Goal: Transaction & Acquisition: Purchase product/service

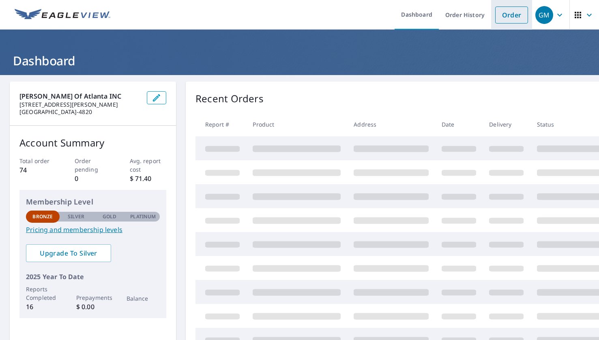
click at [511, 14] on link "Order" at bounding box center [511, 14] width 33 height 17
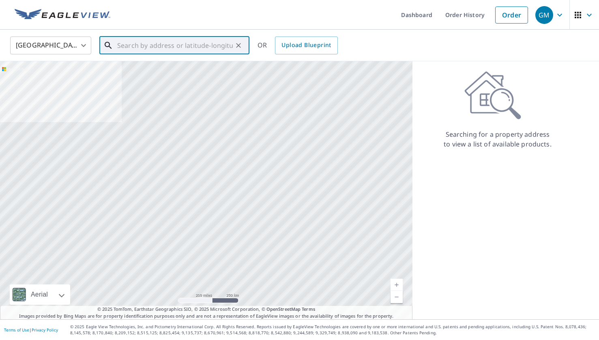
click at [124, 48] on input "text" at bounding box center [175, 45] width 116 height 23
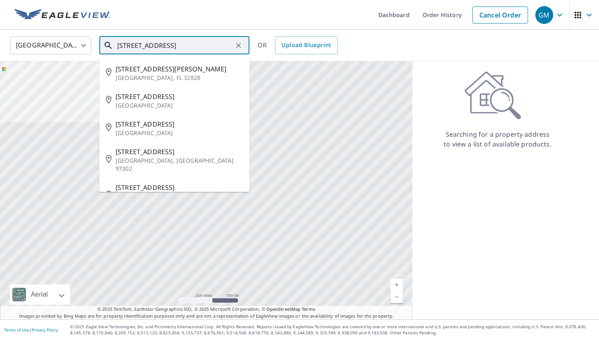
type input "[STREET_ADDRESS]"
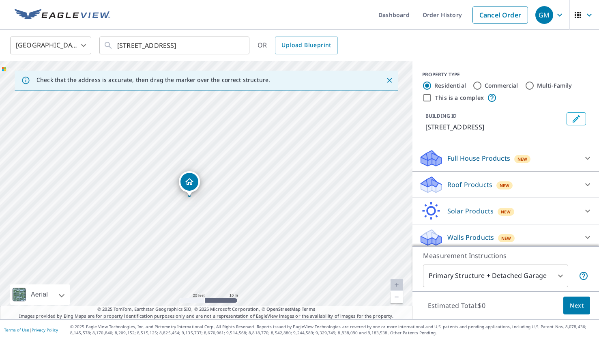
drag, startPoint x: 76, startPoint y: 177, endPoint x: 121, endPoint y: 167, distance: 46.0
click at [121, 167] on div "[STREET_ADDRESS]" at bounding box center [206, 190] width 412 height 258
drag, startPoint x: 154, startPoint y: 233, endPoint x: 184, endPoint y: 163, distance: 76.6
click at [184, 163] on div "[STREET_ADDRESS]" at bounding box center [206, 190] width 412 height 258
drag, startPoint x: 188, startPoint y: 155, endPoint x: 184, endPoint y: 197, distance: 42.0
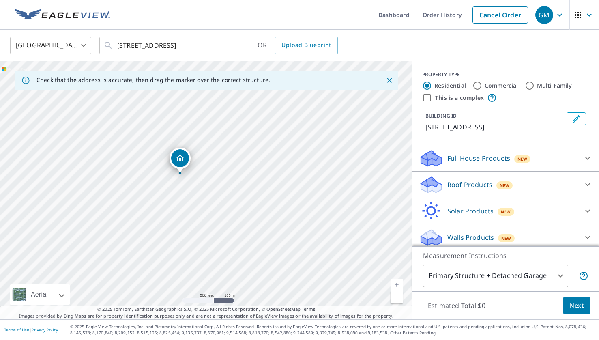
click at [184, 197] on div "[STREET_ADDRESS]" at bounding box center [206, 190] width 412 height 258
drag, startPoint x: 141, startPoint y: 133, endPoint x: 146, endPoint y: 195, distance: 63.1
click at [146, 195] on div "[STREET_ADDRESS]" at bounding box center [206, 190] width 412 height 258
drag, startPoint x: 158, startPoint y: 154, endPoint x: 113, endPoint y: 274, distance: 128.1
click at [113, 274] on div "[STREET_ADDRESS]" at bounding box center [206, 190] width 412 height 258
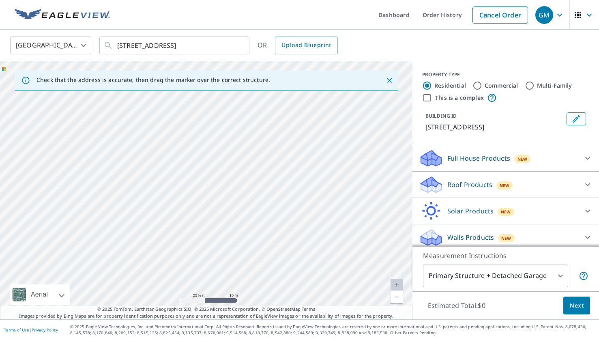
drag, startPoint x: 141, startPoint y: 219, endPoint x: 161, endPoint y: 333, distance: 115.7
click at [161, 333] on div "Dashboard Order History Cancel Order GM [GEOGRAPHIC_DATA] [GEOGRAPHIC_DATA] ​ […" at bounding box center [299, 170] width 599 height 340
click at [164, 279] on div "[STREET_ADDRESS]" at bounding box center [206, 190] width 412 height 258
drag, startPoint x: 281, startPoint y: 118, endPoint x: 286, endPoint y: 253, distance: 134.7
click at [286, 253] on div "[STREET_ADDRESS]" at bounding box center [206, 190] width 412 height 258
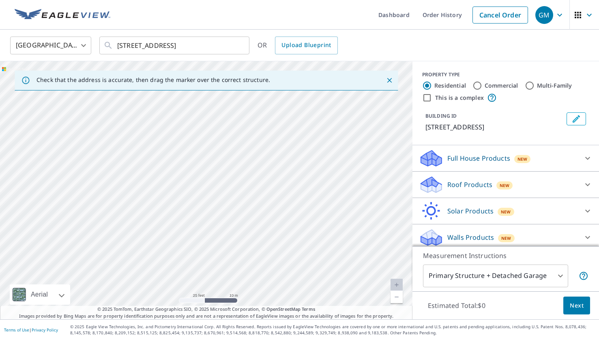
drag, startPoint x: 222, startPoint y: 173, endPoint x: 135, endPoint y: 282, distance: 139.4
click at [135, 282] on div "[STREET_ADDRESS]" at bounding box center [206, 190] width 412 height 258
drag, startPoint x: 151, startPoint y: 246, endPoint x: 335, endPoint y: 90, distance: 241.6
click at [335, 90] on div "Check that the address is accurate, then drag the marker over the correct struc…" at bounding box center [206, 190] width 412 height 258
click at [320, 128] on div "[STREET_ADDRESS]" at bounding box center [206, 190] width 412 height 258
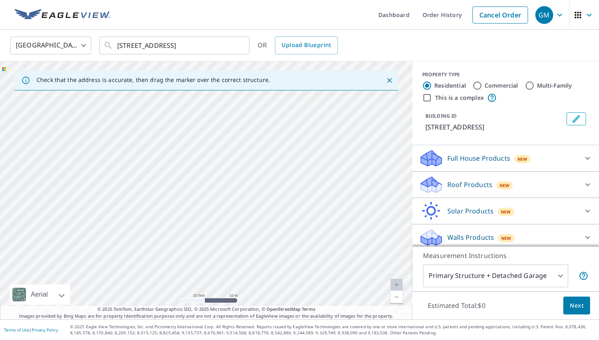
drag, startPoint x: 225, startPoint y: 221, endPoint x: 271, endPoint y: 134, distance: 98.8
click at [271, 134] on div "[STREET_ADDRESS]" at bounding box center [206, 190] width 412 height 258
drag, startPoint x: 236, startPoint y: 231, endPoint x: 306, endPoint y: 103, distance: 146.9
click at [306, 103] on div "[STREET_ADDRESS]" at bounding box center [206, 190] width 412 height 258
drag, startPoint x: 297, startPoint y: 253, endPoint x: 174, endPoint y: 179, distance: 143.7
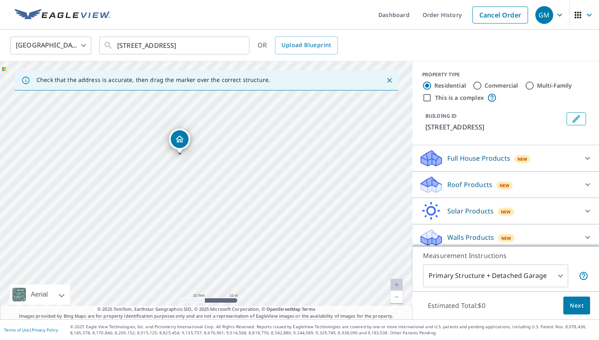
click at [174, 179] on div "[STREET_ADDRESS]" at bounding box center [206, 190] width 412 height 258
click at [473, 159] on p "Full House Products" at bounding box center [478, 158] width 63 height 10
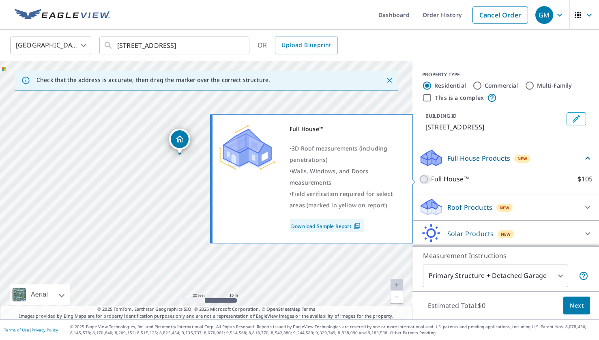
click at [422, 178] on input "Full House™ $105" at bounding box center [425, 179] width 12 height 10
checkbox input "true"
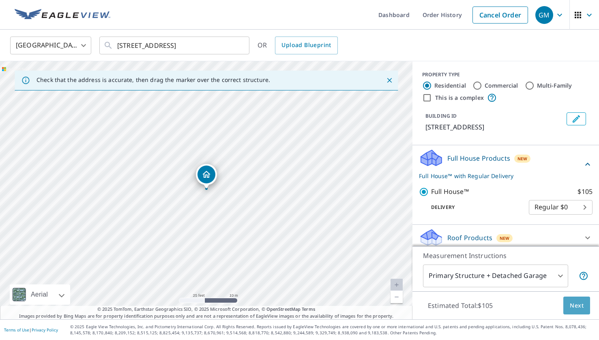
click at [576, 309] on span "Next" at bounding box center [577, 305] width 14 height 10
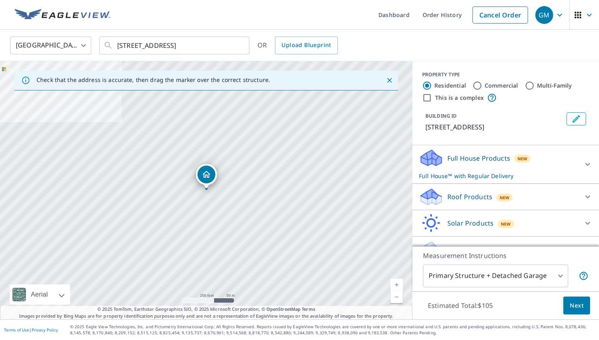
click at [468, 195] on p "Roof Products" at bounding box center [469, 197] width 45 height 10
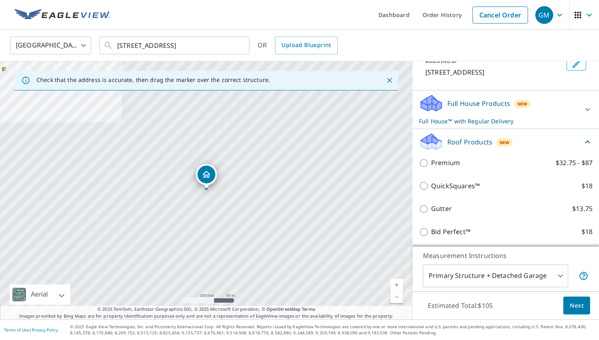
scroll to position [58, 0]
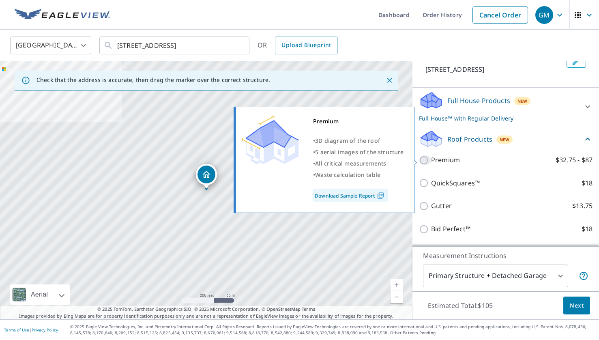
click at [422, 158] on input "Premium $32.75 - $87" at bounding box center [425, 160] width 12 height 10
checkbox input "true"
checkbox input "false"
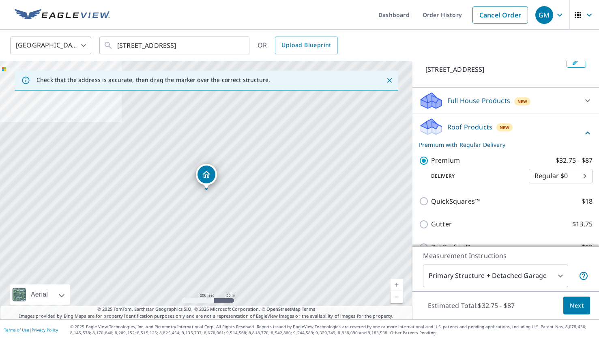
click at [572, 305] on span "Next" at bounding box center [577, 305] width 14 height 10
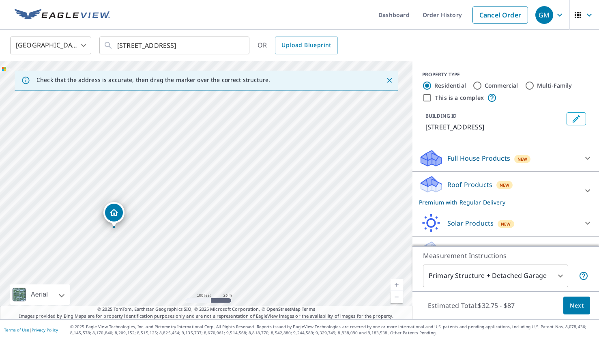
scroll to position [17, 0]
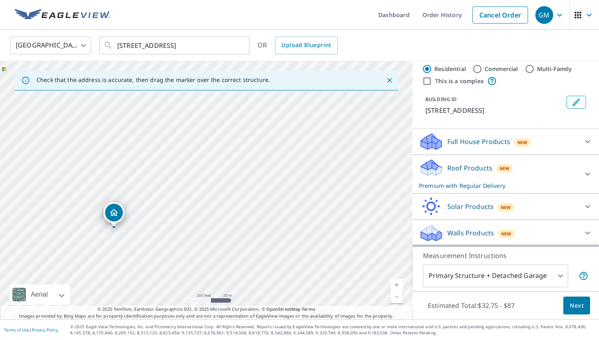
click at [465, 167] on p "Roof Products" at bounding box center [469, 168] width 45 height 10
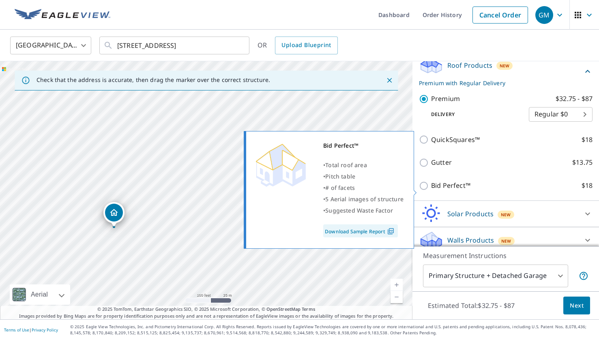
scroll to position [120, 0]
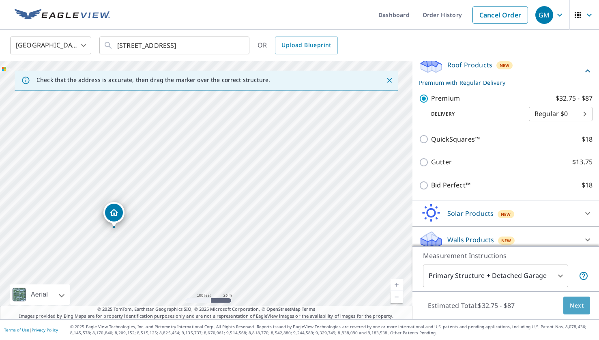
click at [578, 308] on span "Next" at bounding box center [577, 305] width 14 height 10
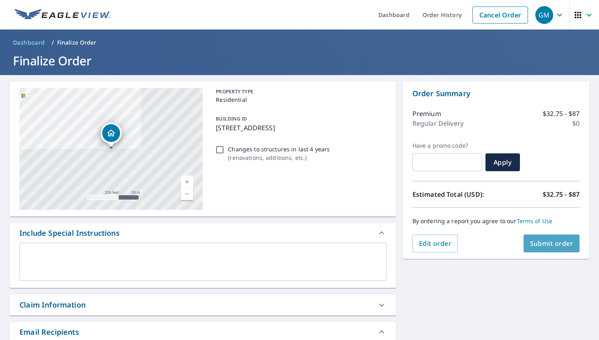
click at [555, 246] on span "Submit order" at bounding box center [551, 243] width 43 height 9
